Goal: Navigation & Orientation: Find specific page/section

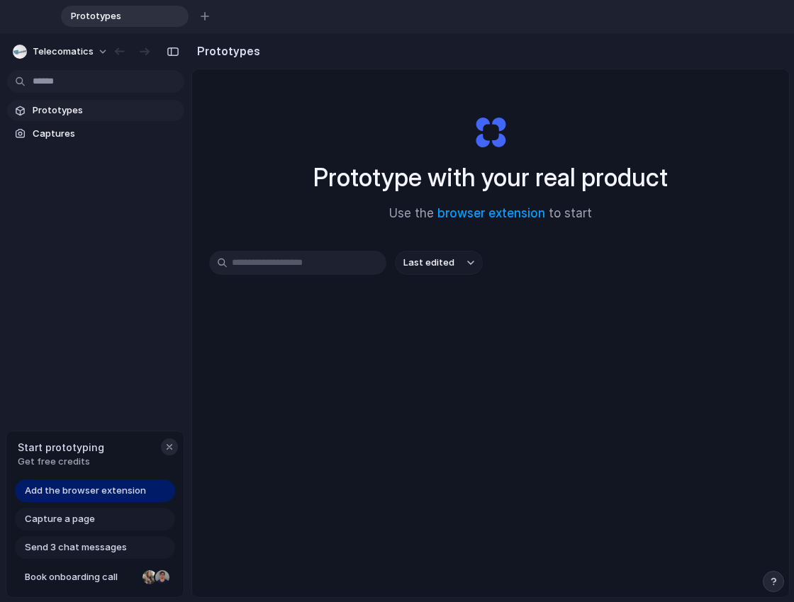
click at [171, 445] on div "button" at bounding box center [169, 447] width 11 height 11
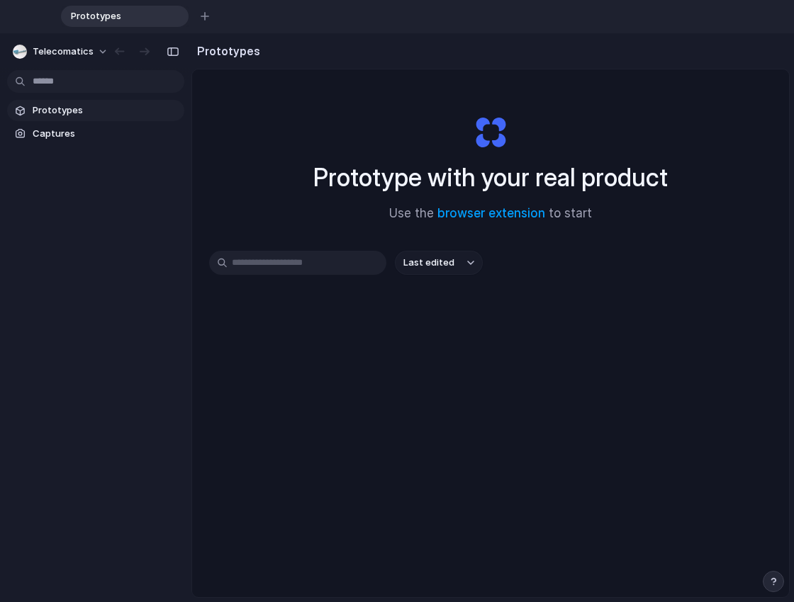
click at [81, 108] on span "Prototypes" at bounding box center [106, 110] width 146 height 14
click at [519, 214] on link "browser extension" at bounding box center [491, 213] width 108 height 14
click at [52, 131] on span "Captures" at bounding box center [106, 134] width 146 height 14
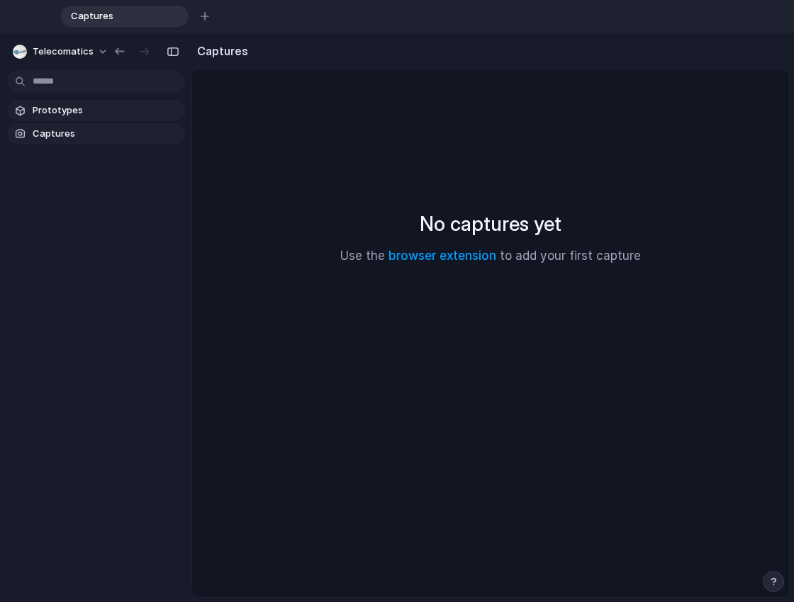
click at [67, 110] on span "Prototypes" at bounding box center [106, 110] width 146 height 14
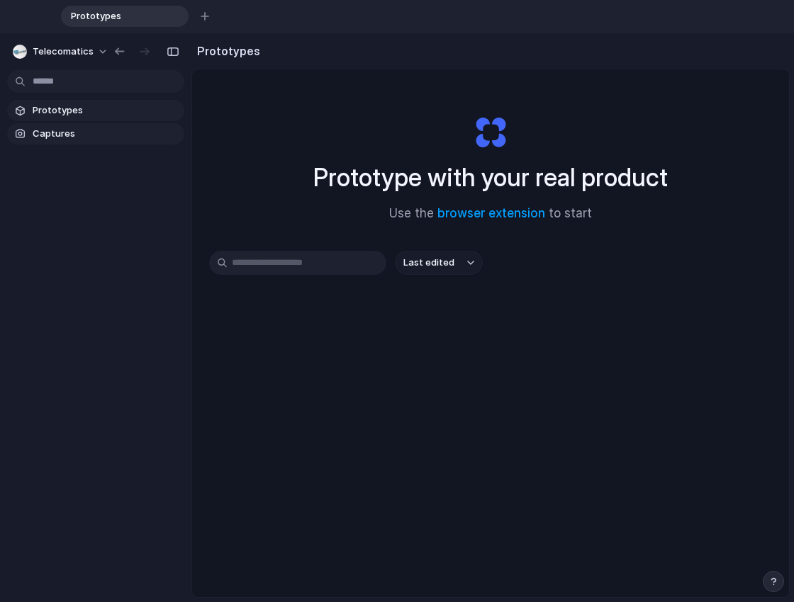
click at [75, 138] on span "Captures" at bounding box center [106, 134] width 146 height 14
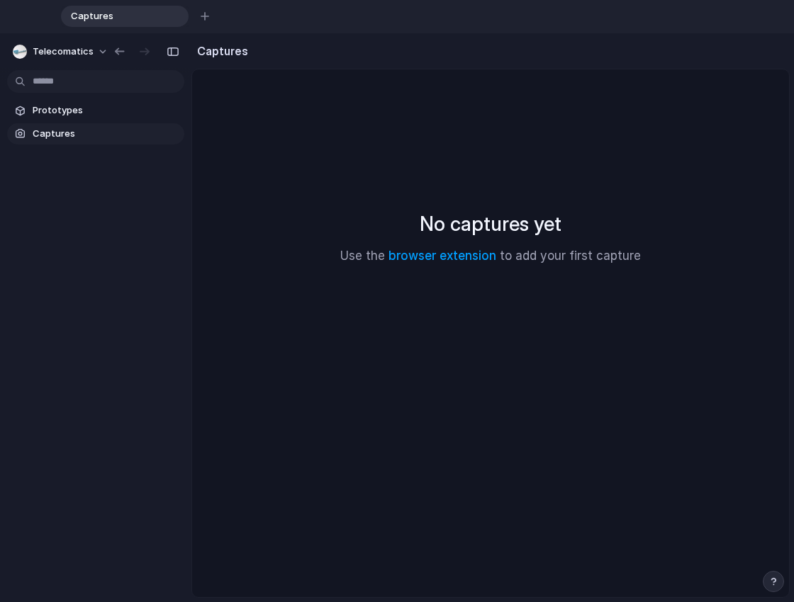
click at [162, 320] on div "Prototypes Captures" at bounding box center [95, 181] width 191 height 297
click at [62, 131] on span "Captures" at bounding box center [106, 134] width 146 height 14
